Goal: Task Accomplishment & Management: Manage account settings

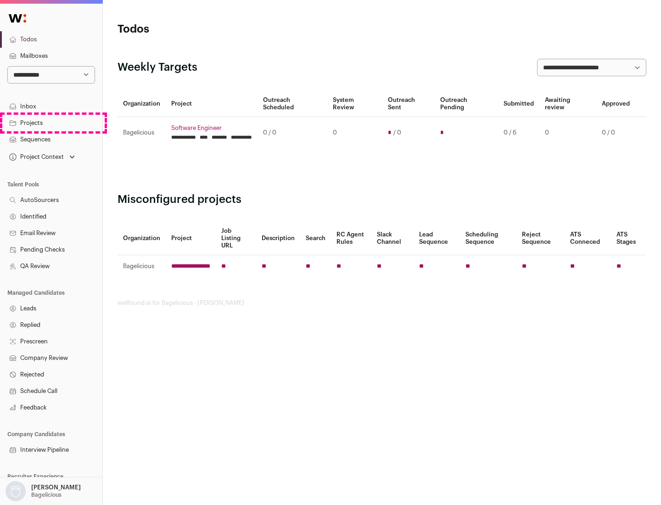
click at [51, 123] on link "Projects" at bounding box center [51, 123] width 102 height 17
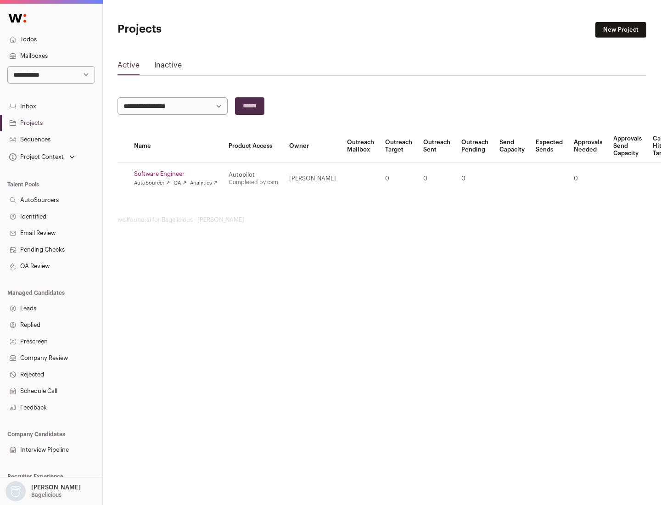
click at [178, 174] on link "Software Engineer" at bounding box center [176, 173] width 84 height 7
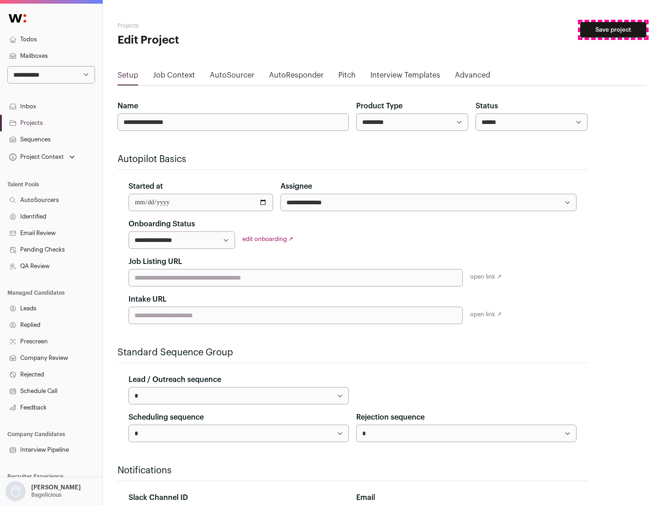
click at [613, 30] on button "Save project" at bounding box center [613, 30] width 66 height 16
